Goal: Information Seeking & Learning: Learn about a topic

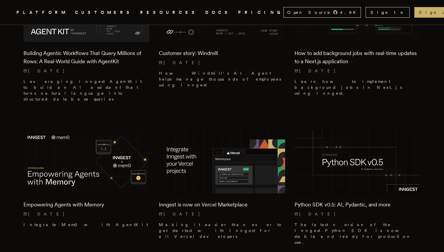
scroll to position [813, 0]
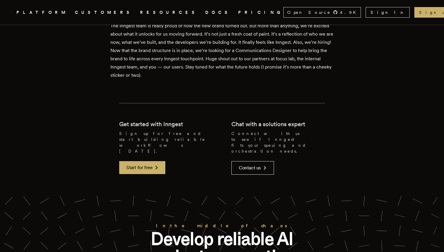
scroll to position [818, 0]
